Goal: Task Accomplishment & Management: Complete application form

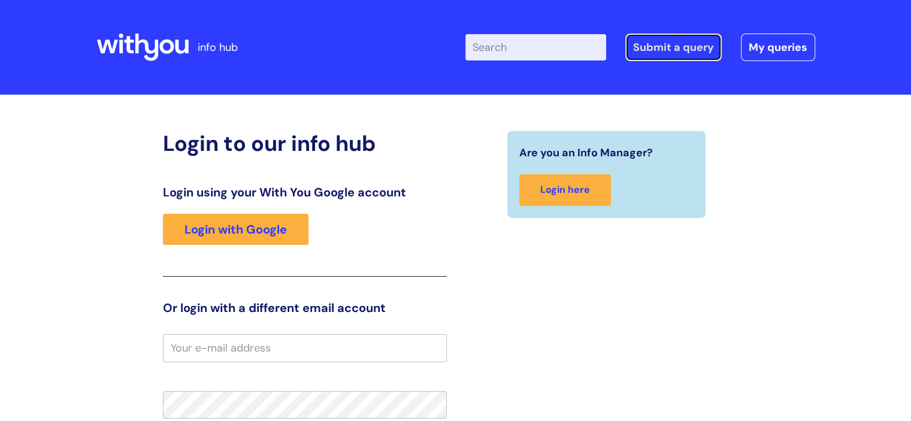
click at [669, 50] on link "Submit a query" at bounding box center [673, 48] width 96 height 28
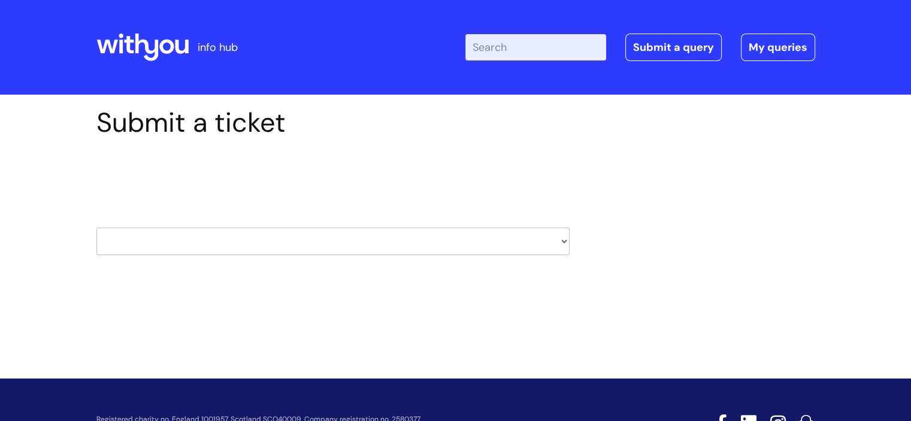
click at [563, 244] on select "HR / People IT and Support Clinical Drug Alerts Finance Accounts Data Support T…" at bounding box center [332, 242] width 473 height 28
select select "it_and_support"
click at [96, 228] on select "HR / People IT and Support Clinical Drug Alerts Finance Accounts Data Support T…" at bounding box center [332, 242] width 473 height 28
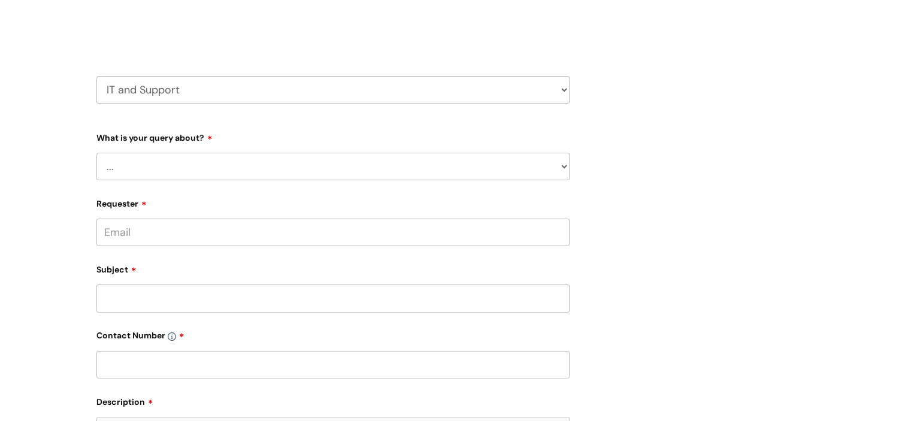
scroll to position [153, 0]
click at [563, 165] on select "... Mobile Phone Reset & MFA Accounts, Starters and Leavers IT Hardware issue I…" at bounding box center [332, 165] width 473 height 28
select select "System/software"
click at [96, 151] on select "... Mobile Phone Reset & MFA Accounts, Starters and Leavers IT Hardware issue I…" at bounding box center [332, 165] width 473 height 28
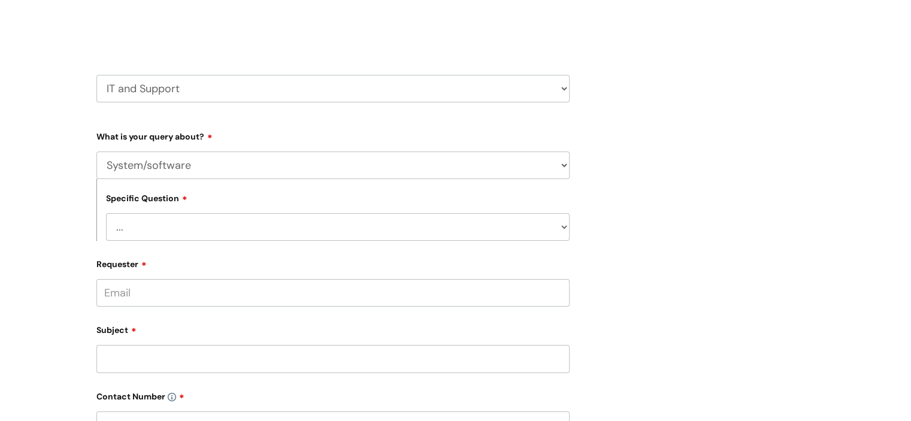
click at [563, 229] on select "... Halo PCMIS Iaptus NHS Email CJSM Email Mitel Another System Google (Workspa…" at bounding box center [337, 227] width 463 height 28
click at [106, 213] on select "... Halo PCMIS Iaptus NHS Email CJSM Email Mitel Another System Google (Workspa…" at bounding box center [337, 227] width 463 height 28
click at [564, 226] on select "... Halo PCMIS Iaptus NHS Email CJSM Email Mitel Another System Google (Workspa…" at bounding box center [337, 227] width 463 height 28
select select "Another System"
click at [106, 213] on select "... Halo PCMIS Iaptus NHS Email CJSM Email Mitel Another System Google (Workspa…" at bounding box center [337, 227] width 463 height 28
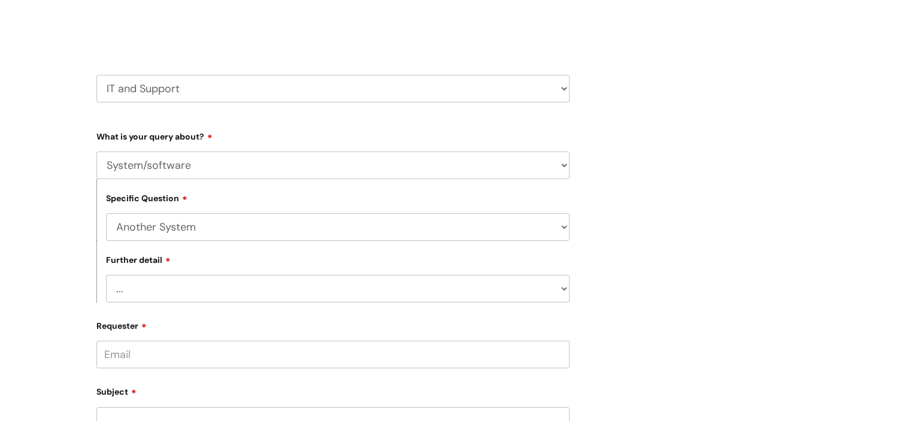
click at [565, 292] on select "... I’ve got a login issue Something else" at bounding box center [337, 289] width 463 height 28
select select "Something else"
click at [106, 275] on select "... I’ve got a login issue Something else" at bounding box center [337, 289] width 463 height 28
click at [513, 366] on input "Requester" at bounding box center [332, 355] width 473 height 28
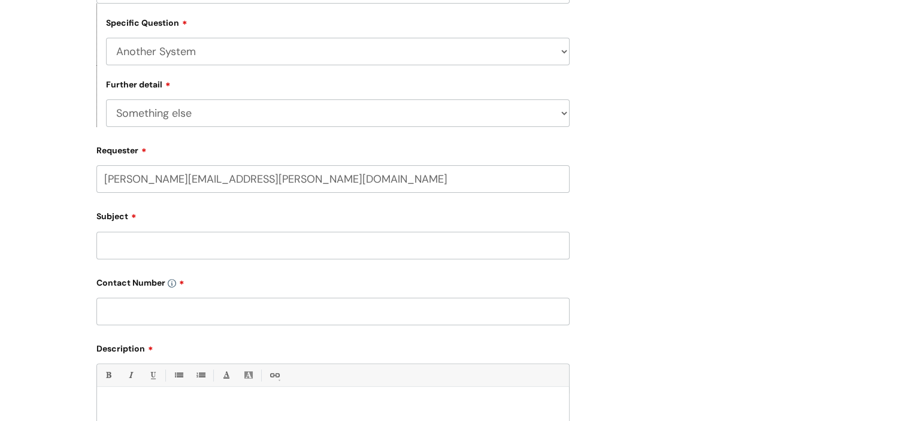
scroll to position [378, 0]
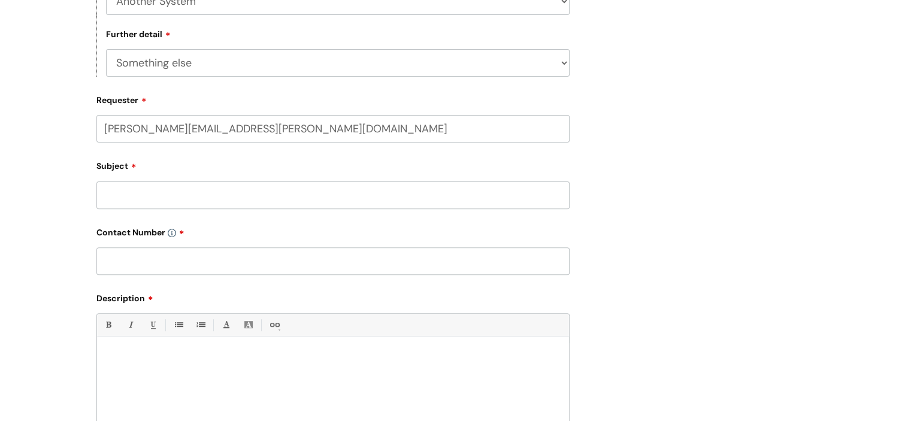
type input "[PERSON_NAME][EMAIL_ADDRESS][PERSON_NAME][DOMAIN_NAME]"
click at [127, 196] on div "Subject" at bounding box center [332, 186] width 473 height 53
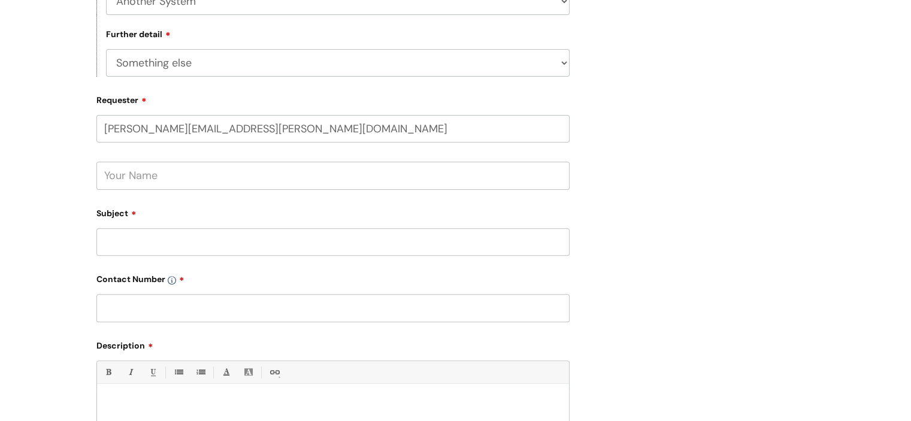
click at [125, 184] on input "text" at bounding box center [332, 176] width 473 height 28
type input "[PERSON_NAME]"
click at [115, 239] on input "Subject" at bounding box center [332, 242] width 473 height 28
type input "Windows 10 query"
click at [394, 311] on input "text" at bounding box center [332, 308] width 473 height 28
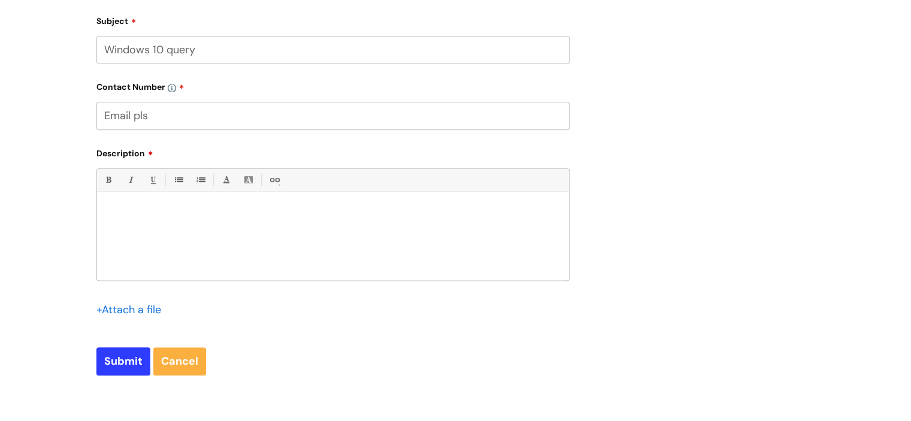
scroll to position [574, 0]
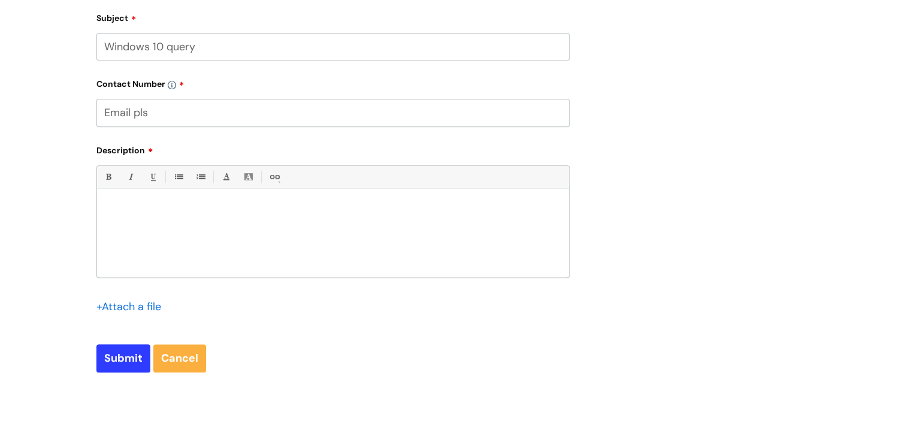
type input "Email pls"
click at [129, 198] on div at bounding box center [333, 236] width 472 height 83
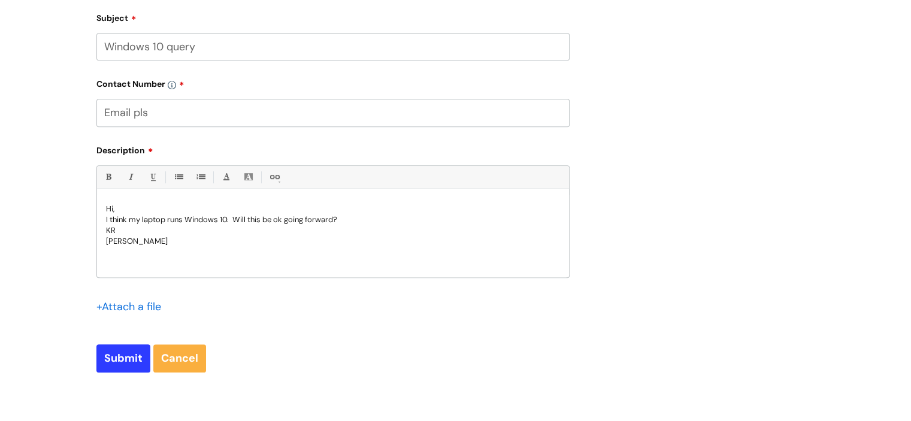
scroll to position [726, 0]
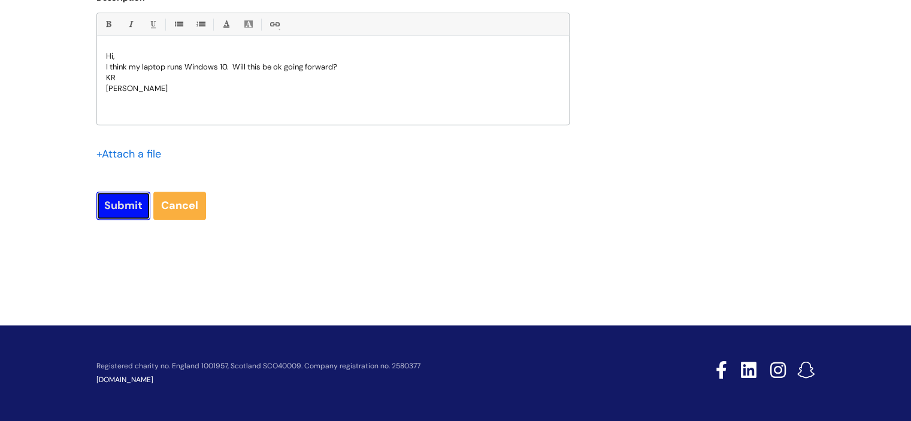
click at [118, 210] on input "Submit" at bounding box center [123, 206] width 54 height 28
type input "Please Wait..."
